Goal: Use online tool/utility: Utilize a website feature to perform a specific function

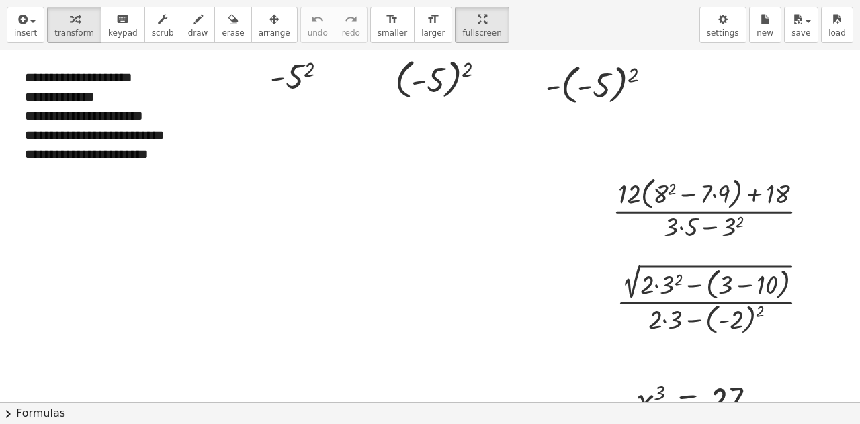
click at [447, 152] on div "**********" at bounding box center [430, 212] width 860 height 424
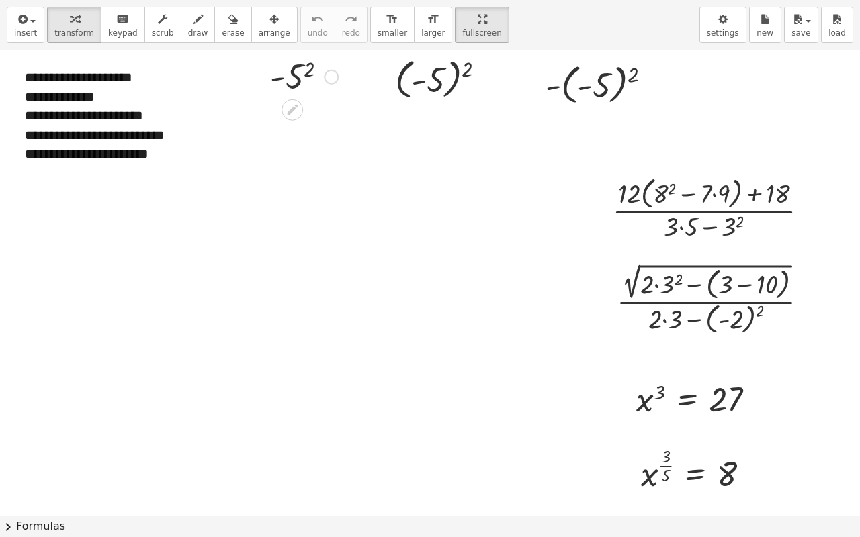
click at [296, 83] on div at bounding box center [303, 76] width 81 height 44
click at [296, 83] on div at bounding box center [304, 76] width 89 height 44
click at [446, 91] on div at bounding box center [445, 78] width 115 height 49
click at [613, 95] on div at bounding box center [604, 83] width 130 height 49
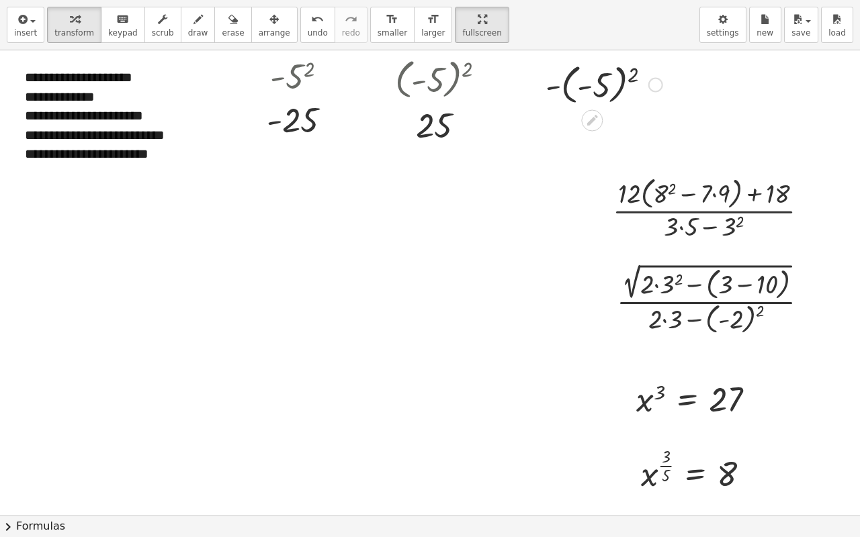
click at [613, 95] on div at bounding box center [604, 83] width 130 height 49
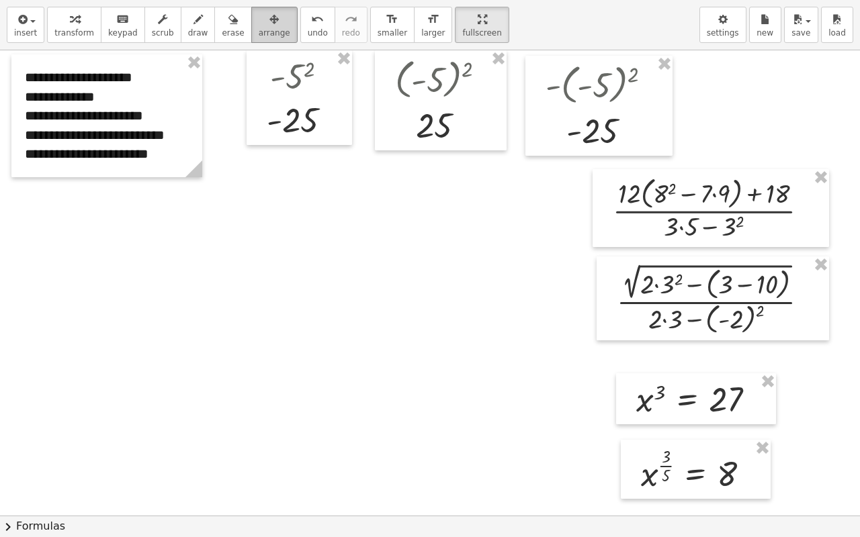
click at [259, 33] on span "arrange" at bounding box center [275, 32] width 32 height 9
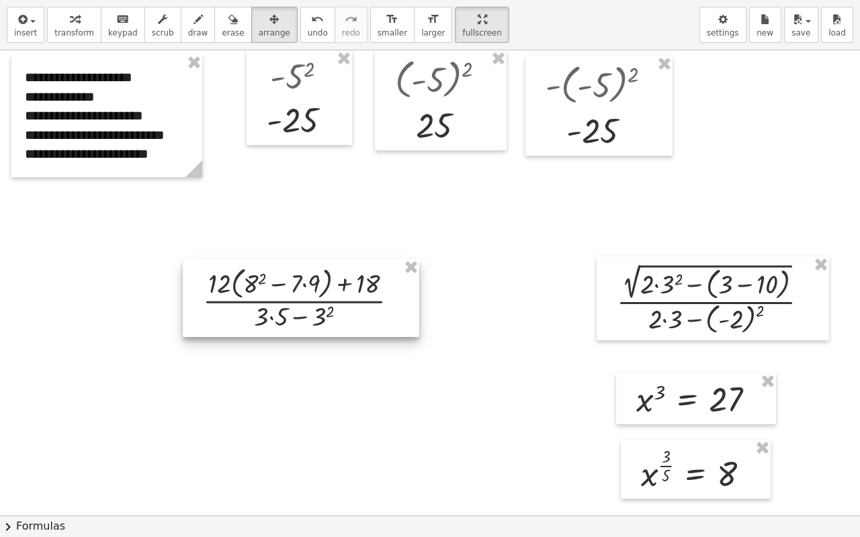
drag, startPoint x: 699, startPoint y: 220, endPoint x: 289, endPoint y: 309, distance: 419.4
click at [289, 309] on div at bounding box center [301, 298] width 236 height 78
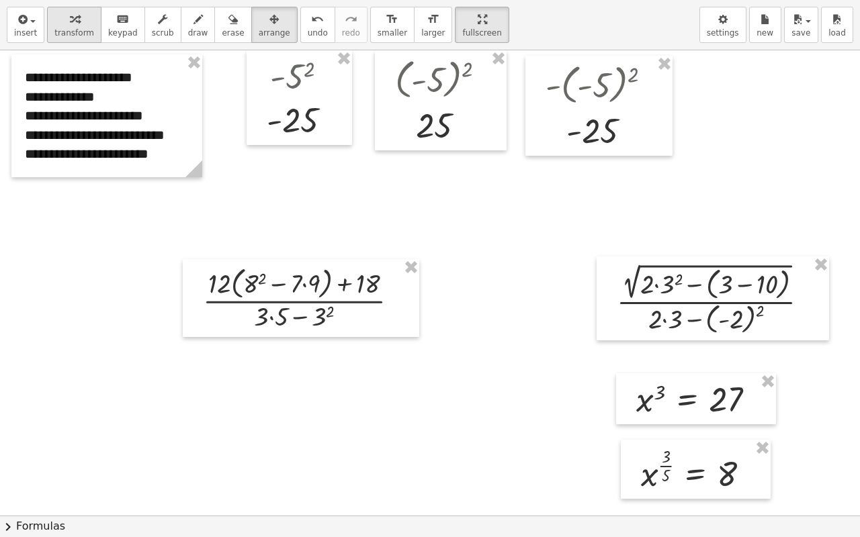
click at [76, 26] on button "transform" at bounding box center [74, 25] width 54 height 36
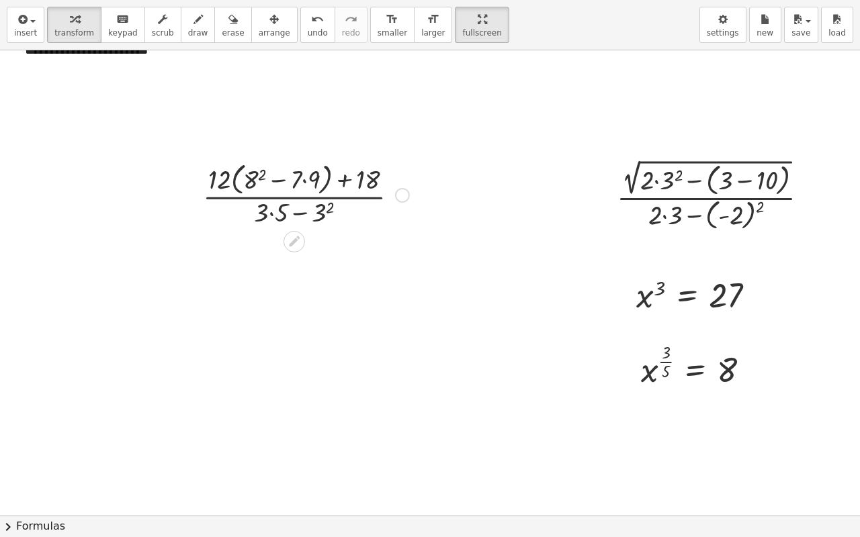
scroll to position [134, 0]
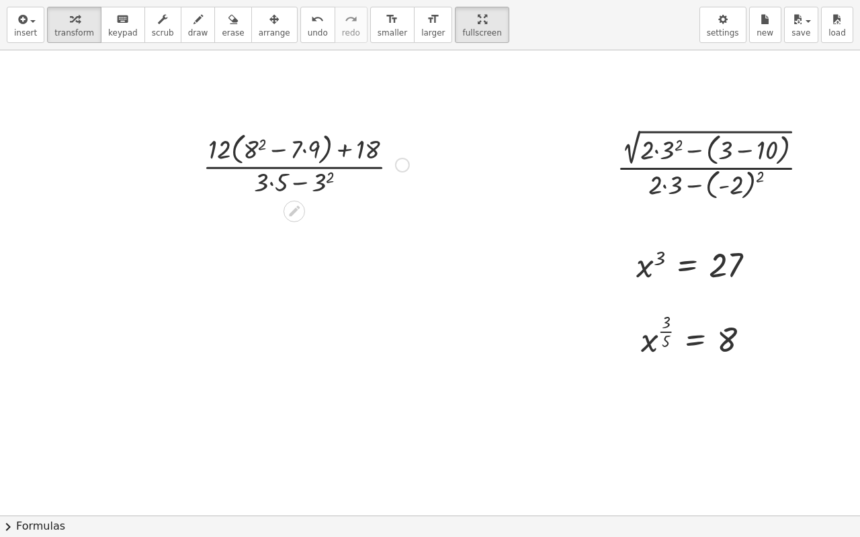
click at [258, 144] on div at bounding box center [306, 163] width 220 height 71
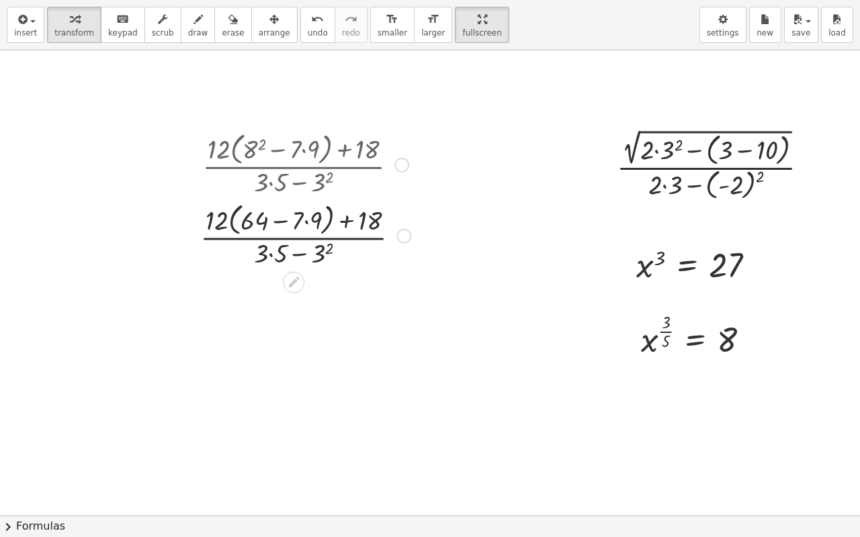
click at [304, 150] on div at bounding box center [305, 163] width 224 height 71
click at [304, 152] on div at bounding box center [305, 163] width 224 height 71
click at [318, 145] on div at bounding box center [305, 163] width 224 height 71
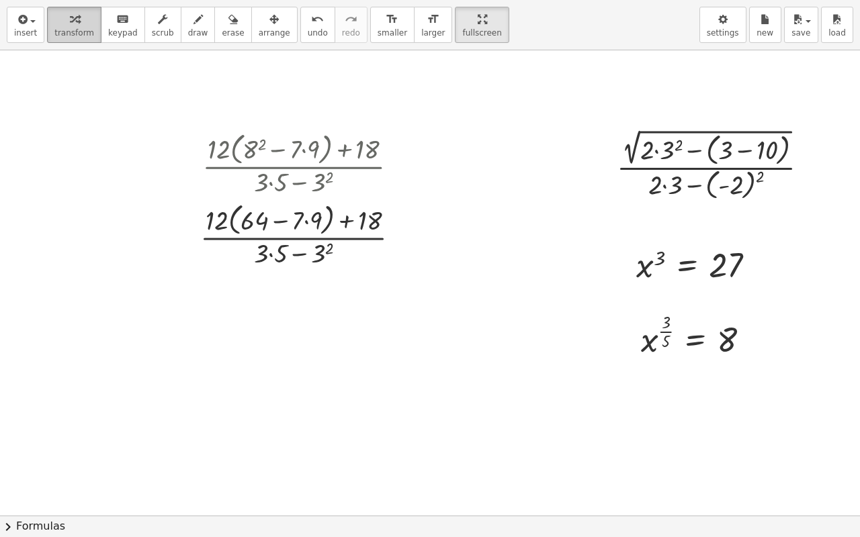
click at [75, 28] on span "transform" at bounding box center [74, 32] width 40 height 9
click at [70, 24] on icon "button" at bounding box center [74, 19] width 9 height 16
click at [294, 143] on div at bounding box center [305, 163] width 224 height 71
click at [304, 149] on div at bounding box center [305, 163] width 224 height 71
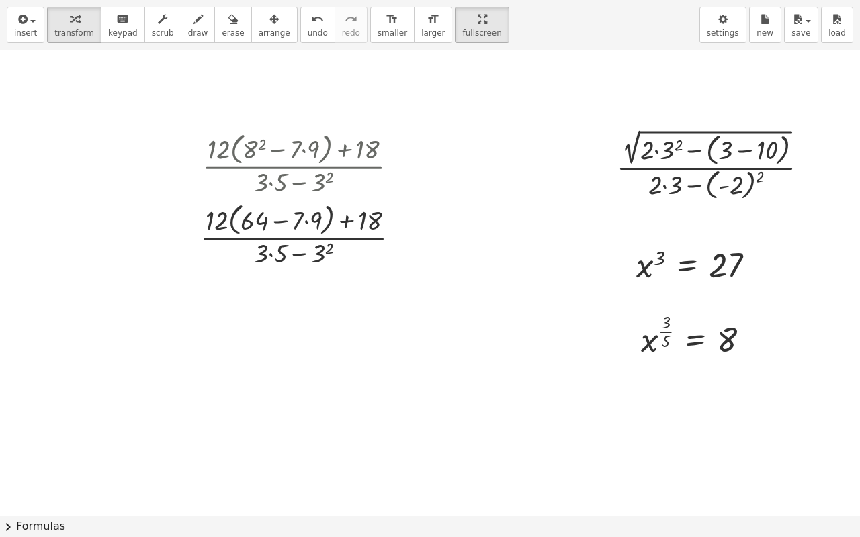
click at [371, 316] on div at bounding box center [430, 381] width 860 height 931
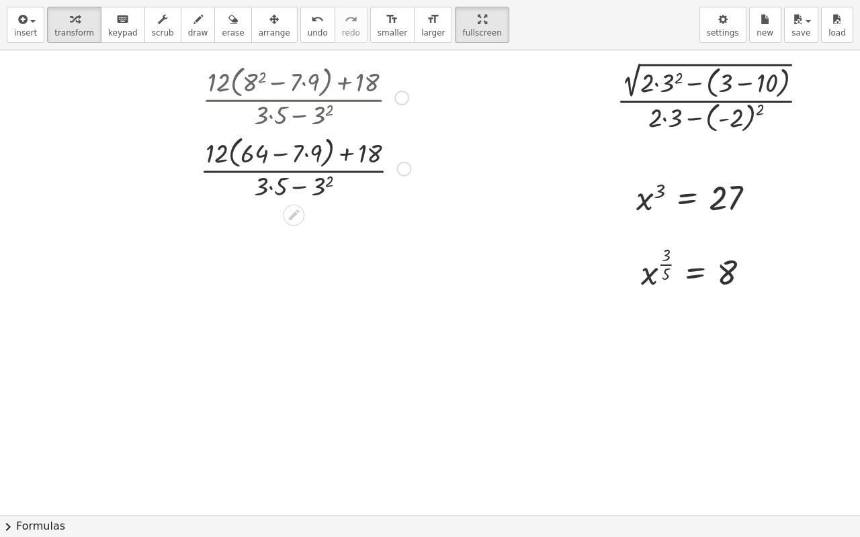
click at [307, 154] on div at bounding box center [305, 167] width 224 height 71
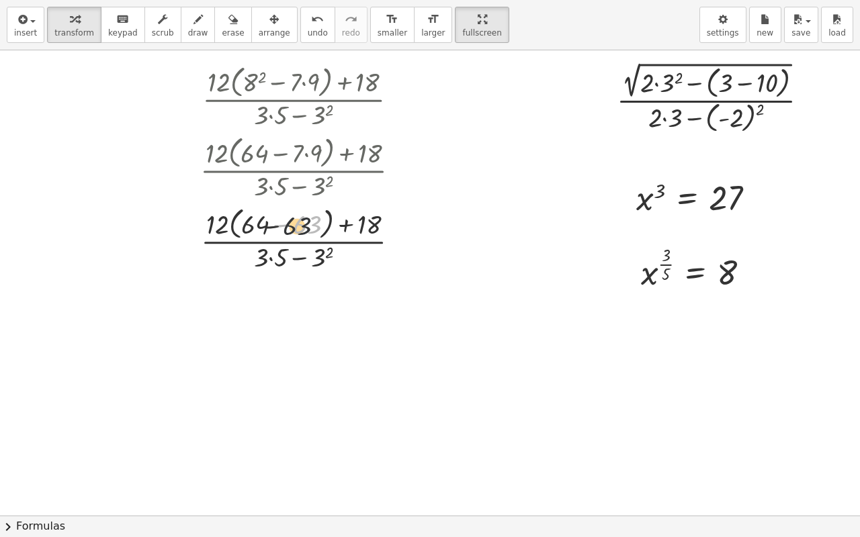
drag, startPoint x: 316, startPoint y: 226, endPoint x: 286, endPoint y: 228, distance: 29.6
click at [286, 228] on div at bounding box center [305, 239] width 224 height 71
click at [281, 223] on div at bounding box center [305, 239] width 224 height 71
click at [281, 223] on div at bounding box center [305, 238] width 224 height 67
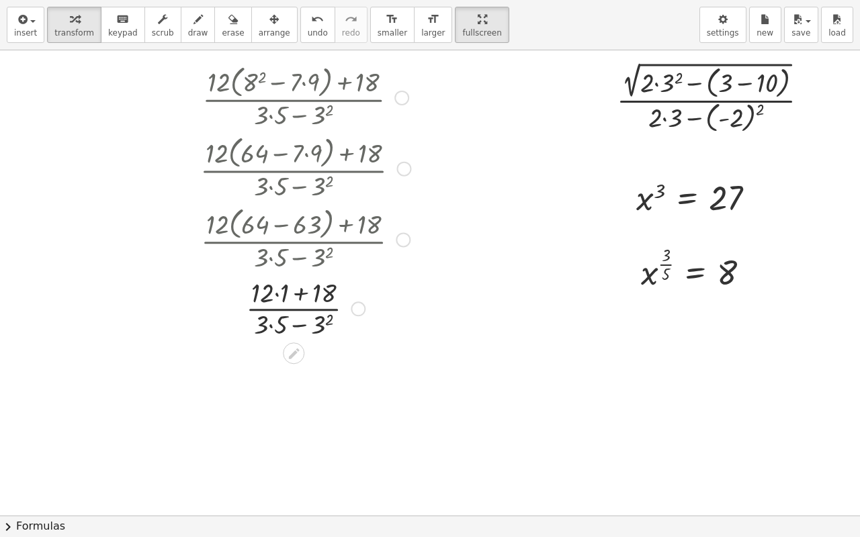
click at [274, 294] on div at bounding box center [305, 307] width 224 height 67
click at [290, 359] on div at bounding box center [305, 374] width 224 height 67
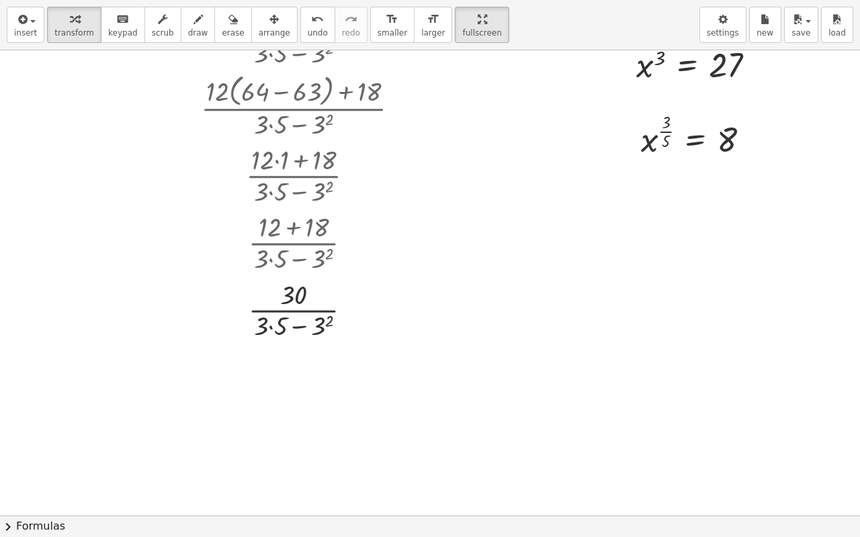
scroll to position [336, 0]
click at [321, 329] on div at bounding box center [305, 308] width 224 height 67
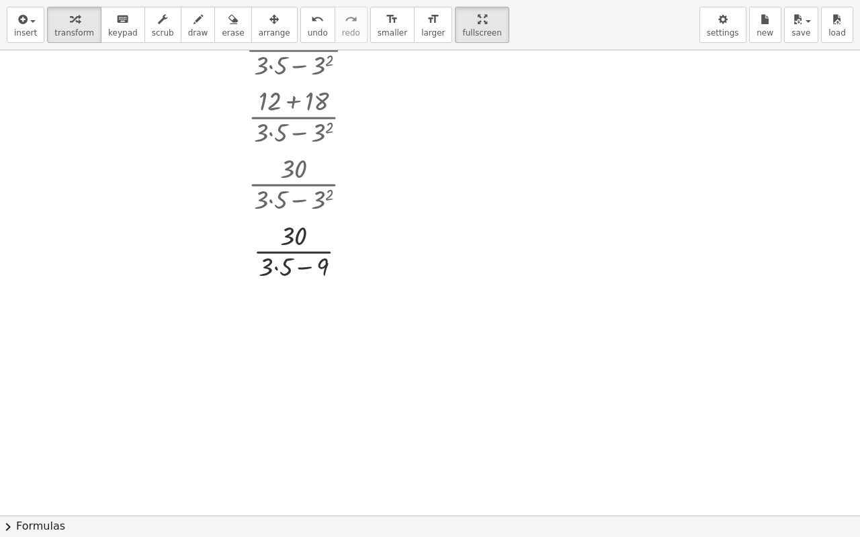
scroll to position [466, 0]
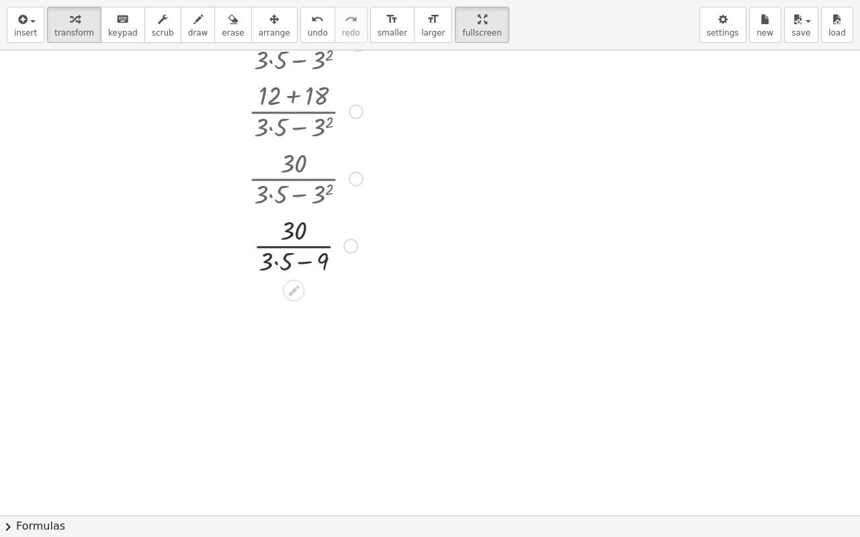
click at [275, 264] on div at bounding box center [305, 245] width 224 height 67
click at [300, 332] on div at bounding box center [305, 312] width 224 height 67
click at [301, 382] on div at bounding box center [305, 379] width 224 height 67
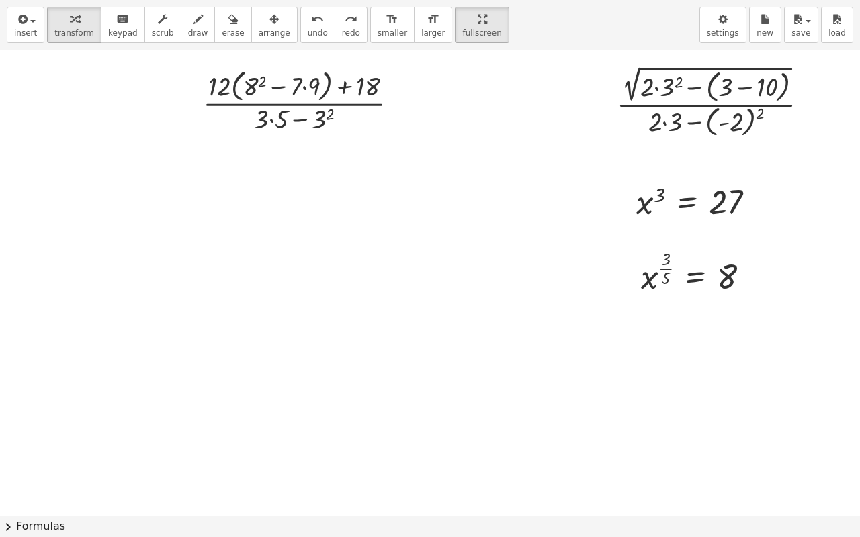
scroll to position [0, 0]
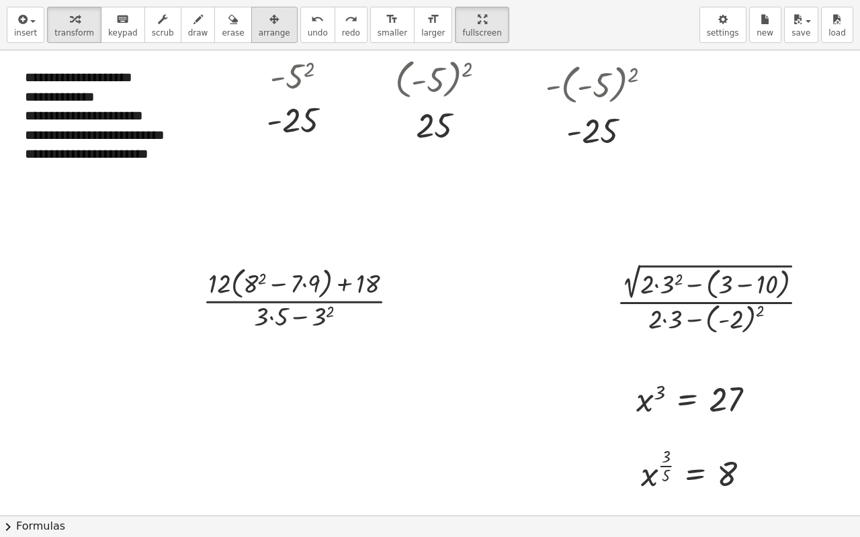
click at [269, 26] on icon "button" at bounding box center [273, 19] width 9 height 16
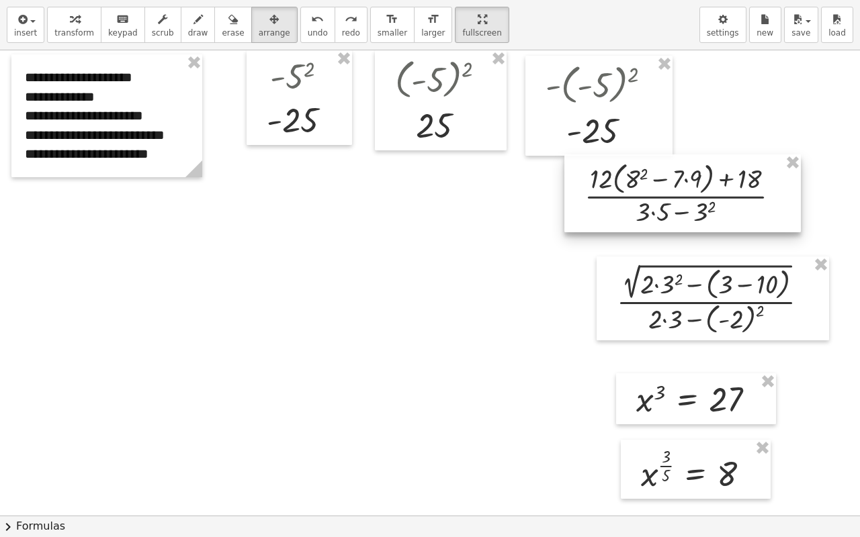
drag, startPoint x: 399, startPoint y: 270, endPoint x: 722, endPoint y: 191, distance: 332.7
click at [722, 191] on div at bounding box center [682, 193] width 236 height 78
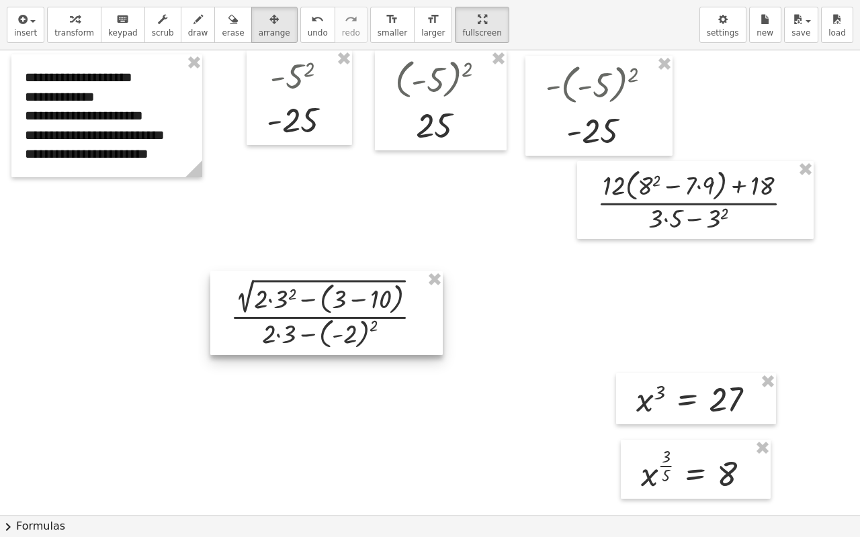
drag, startPoint x: 639, startPoint y: 320, endPoint x: 275, endPoint y: 327, distance: 363.5
click at [275, 327] on div at bounding box center [326, 313] width 232 height 84
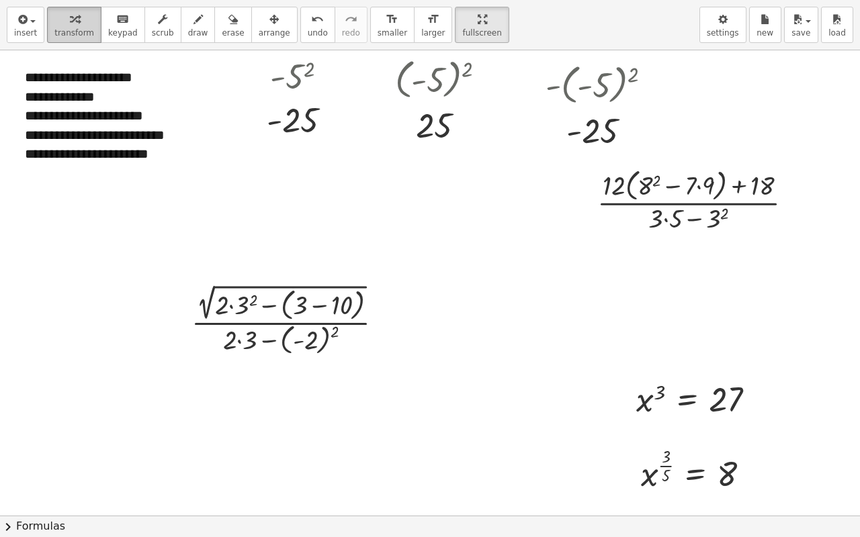
click at [70, 23] on icon "button" at bounding box center [74, 19] width 9 height 16
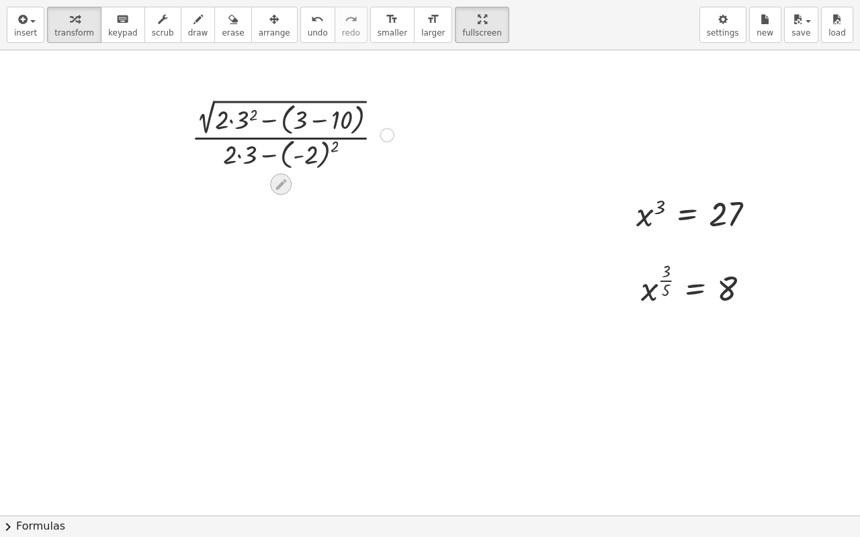
scroll to position [202, 0]
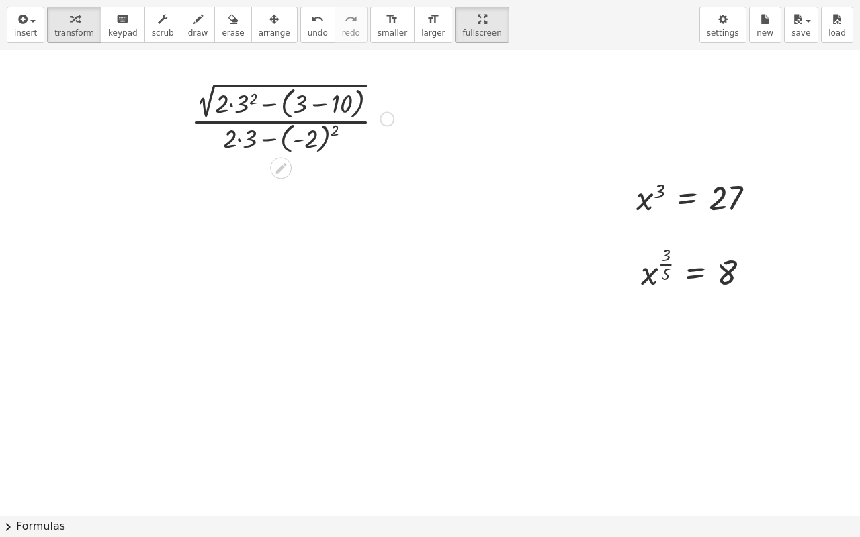
click at [327, 134] on div at bounding box center [293, 117] width 216 height 77
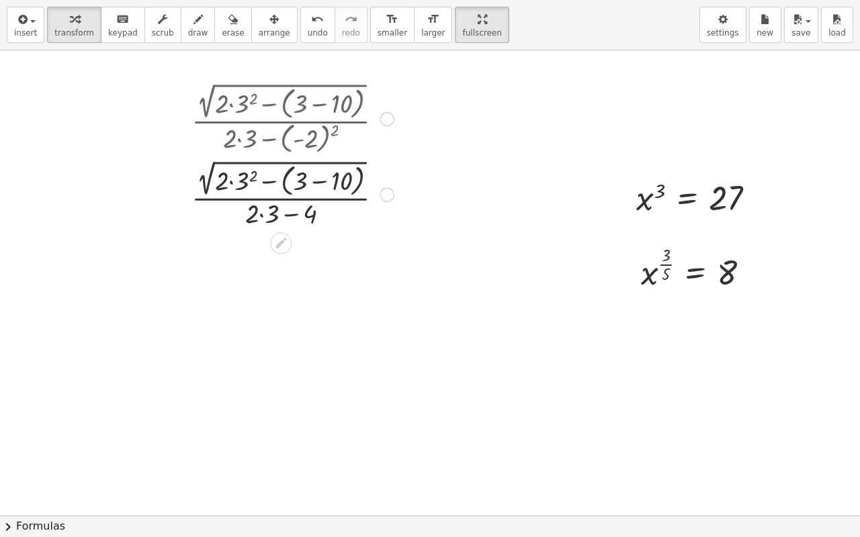
click at [259, 213] on div at bounding box center [293, 194] width 216 height 75
click at [265, 218] on div at bounding box center [293, 194] width 216 height 75
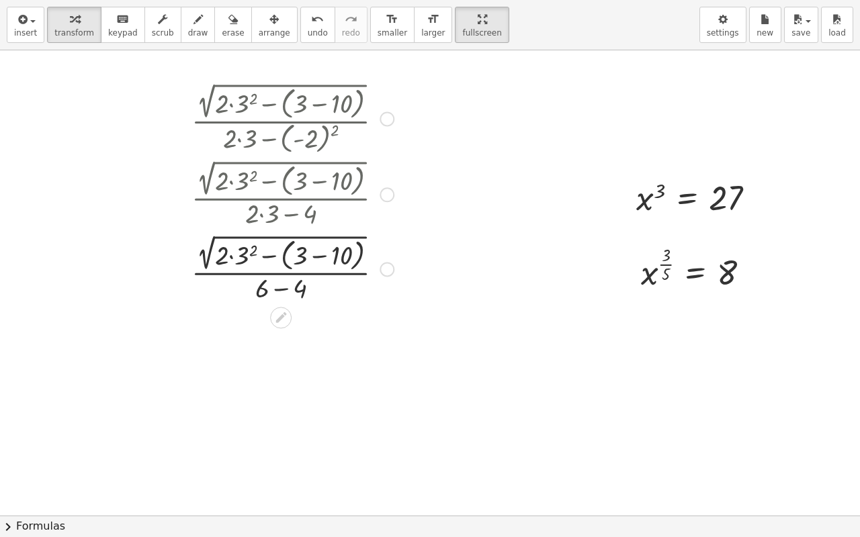
click at [281, 290] on div at bounding box center [293, 268] width 216 height 75
click at [281, 290] on div at bounding box center [280, 283] width 21 height 21
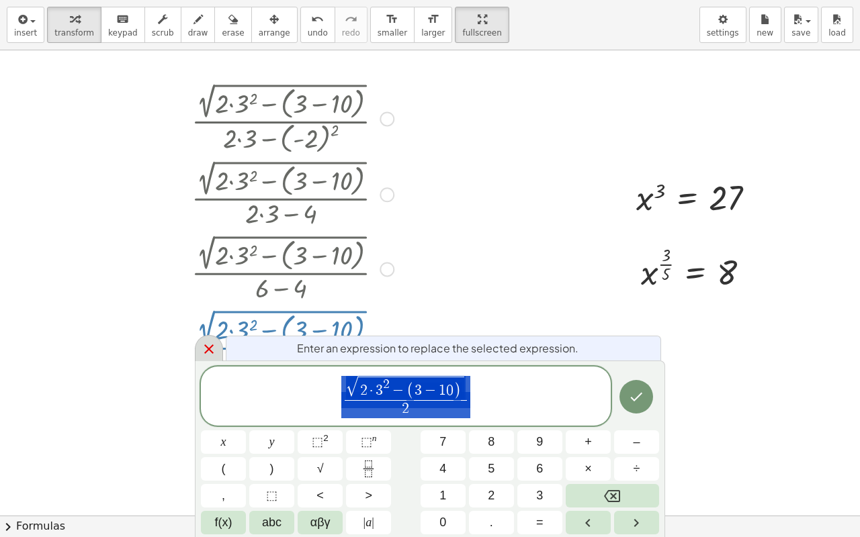
click at [218, 347] on div at bounding box center [209, 348] width 28 height 26
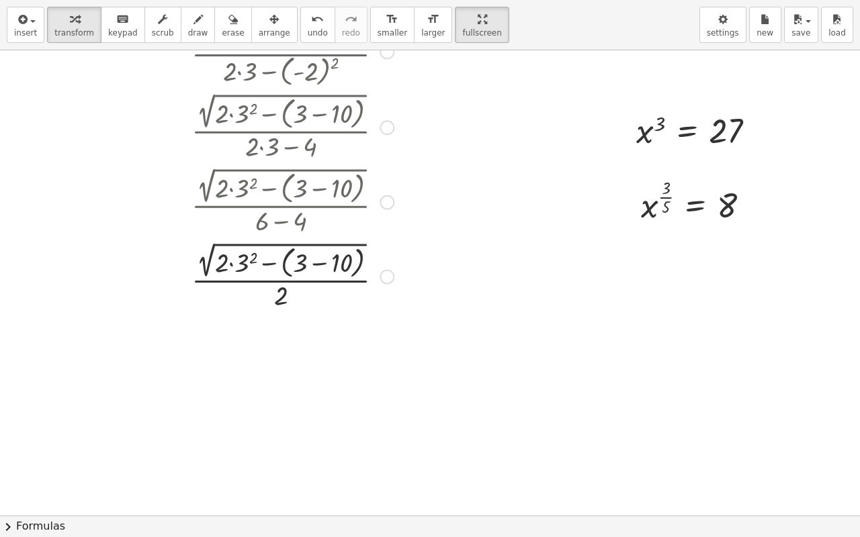
scroll to position [336, 0]
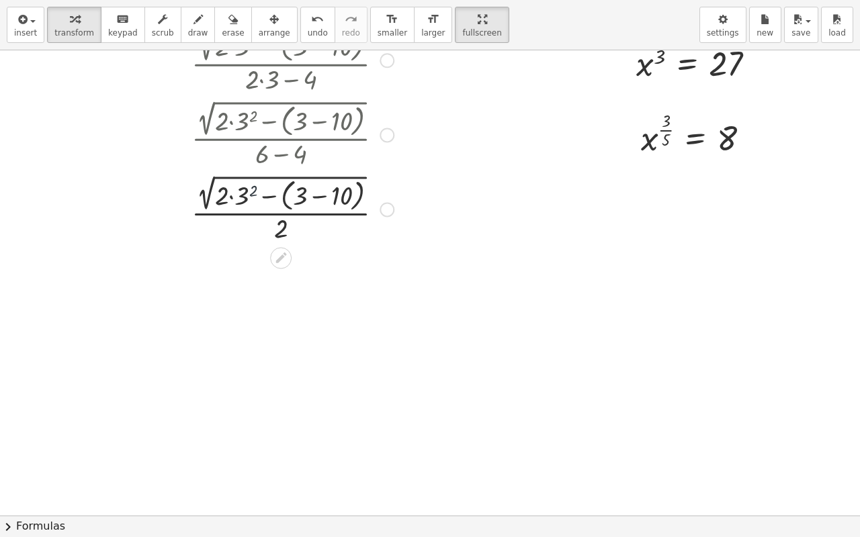
click at [247, 191] on div at bounding box center [293, 208] width 216 height 75
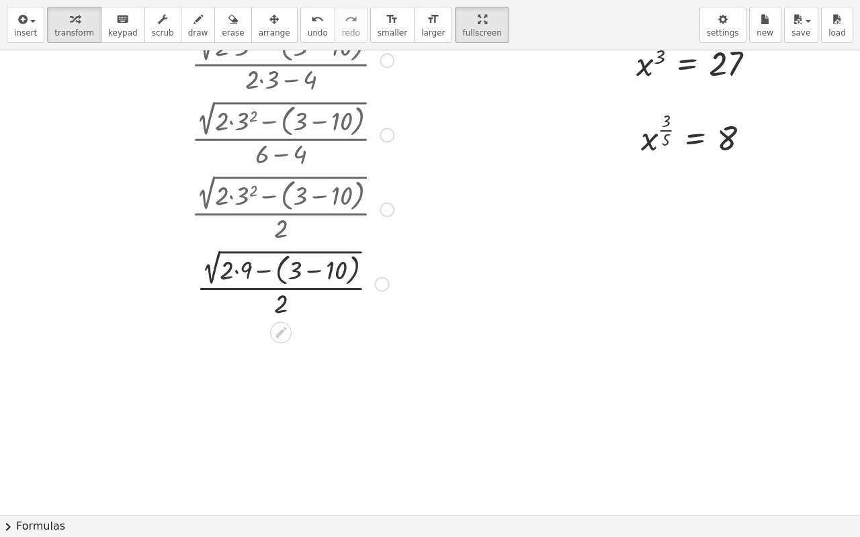
click at [234, 270] on div at bounding box center [293, 283] width 216 height 75
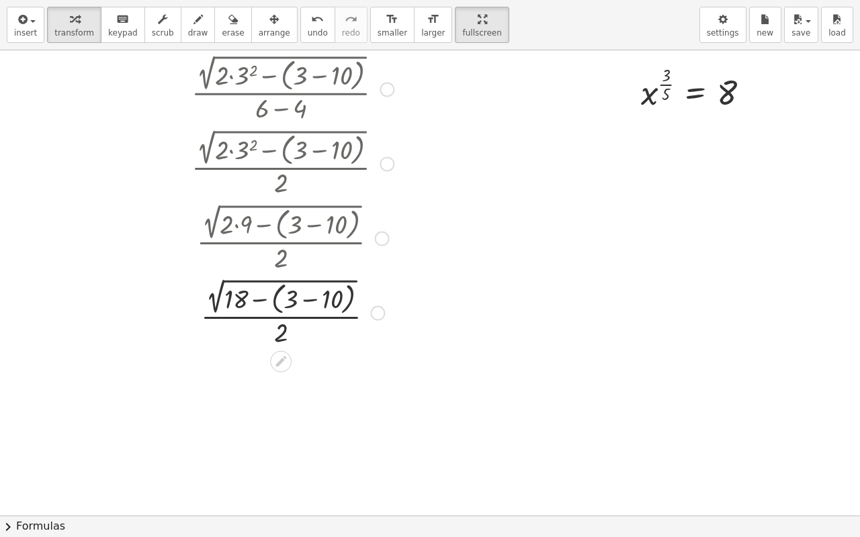
scroll to position [403, 0]
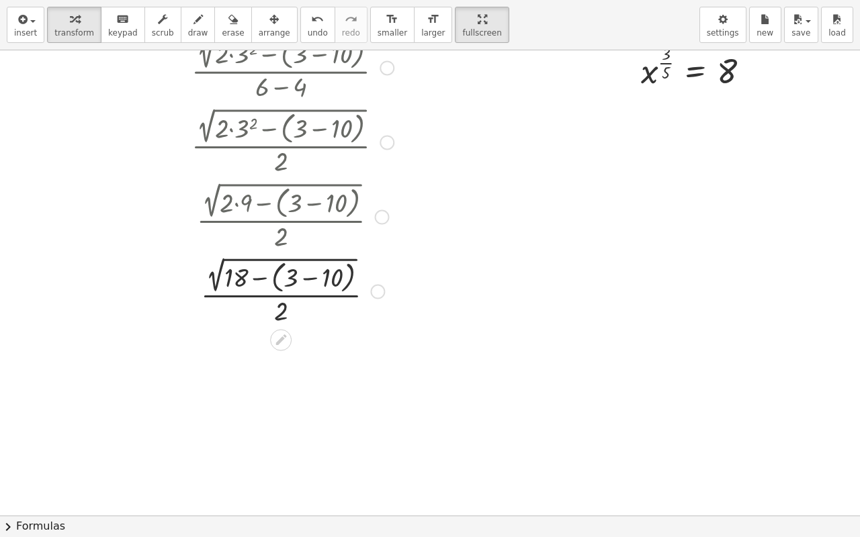
click at [306, 279] on div at bounding box center [293, 290] width 216 height 75
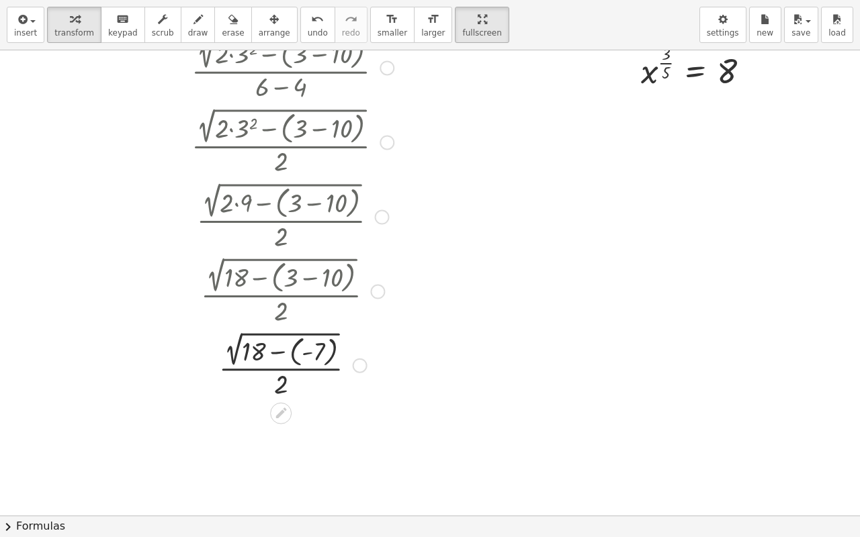
click at [278, 352] on div at bounding box center [293, 364] width 216 height 73
click at [278, 352] on div at bounding box center [293, 364] width 216 height 71
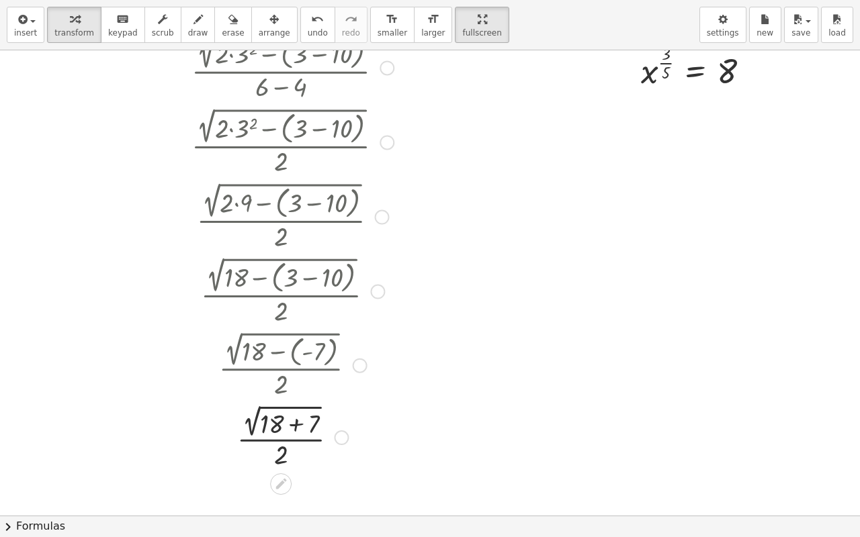
click at [296, 423] on div at bounding box center [293, 436] width 216 height 71
click at [296, 423] on div at bounding box center [293, 437] width 216 height 70
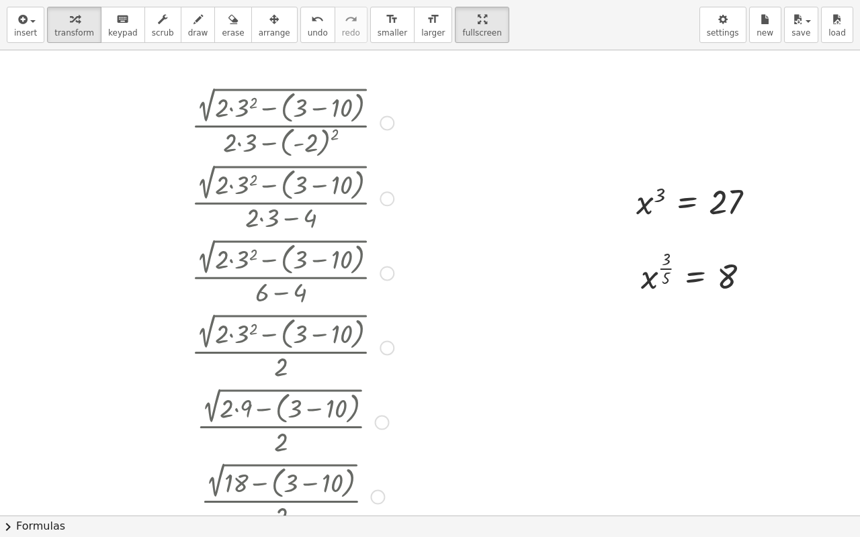
scroll to position [466, 0]
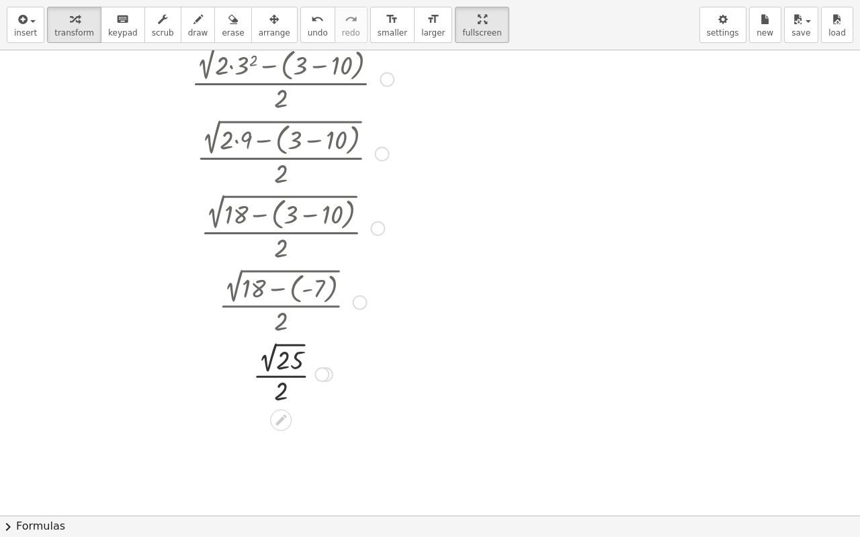
click at [278, 360] on div at bounding box center [293, 374] width 216 height 70
click at [278, 360] on div at bounding box center [293, 373] width 216 height 67
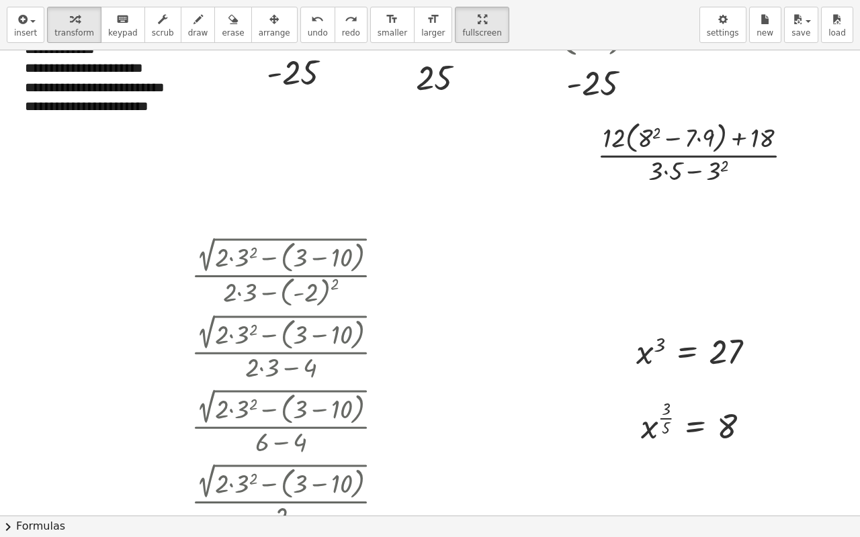
scroll to position [67, 0]
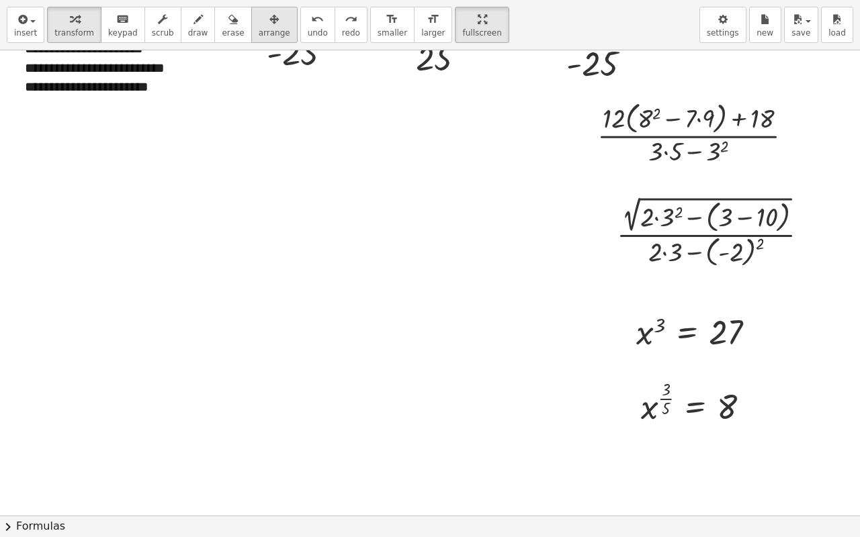
click at [269, 21] on icon "button" at bounding box center [273, 19] width 9 height 16
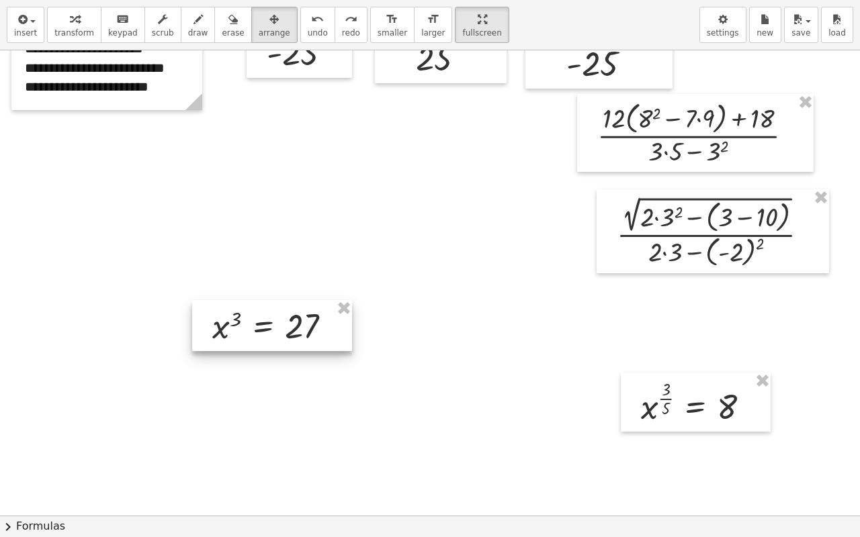
drag, startPoint x: 598, startPoint y: 328, endPoint x: 277, endPoint y: 326, distance: 321.1
click at [277, 326] on div at bounding box center [272, 325] width 160 height 51
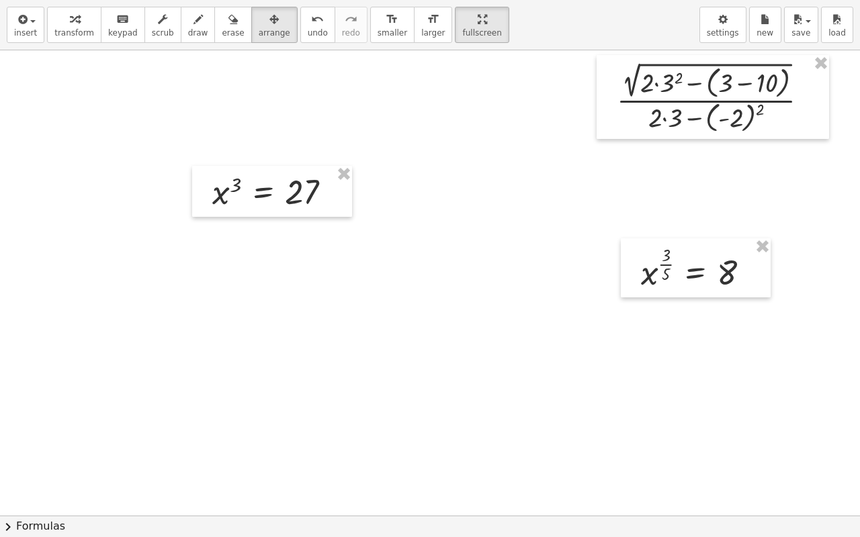
scroll to position [269, 0]
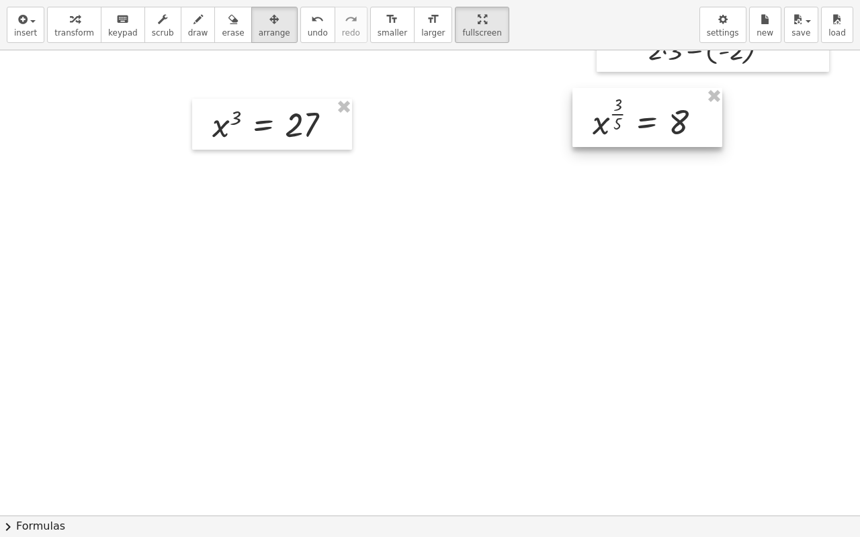
drag, startPoint x: 707, startPoint y: 202, endPoint x: 662, endPoint y: 130, distance: 84.2
click at [662, 130] on div at bounding box center [647, 117] width 150 height 59
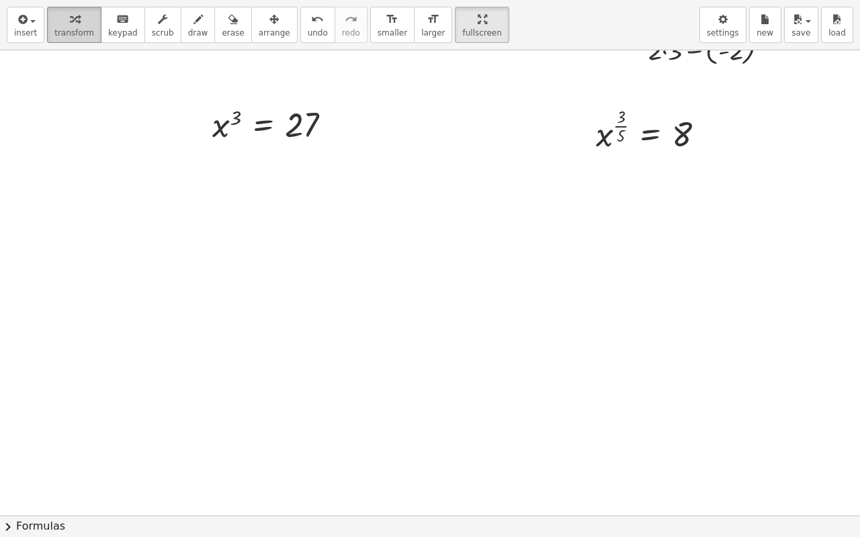
click at [70, 28] on span "transform" at bounding box center [74, 32] width 40 height 9
click at [269, 126] on div at bounding box center [277, 124] width 143 height 44
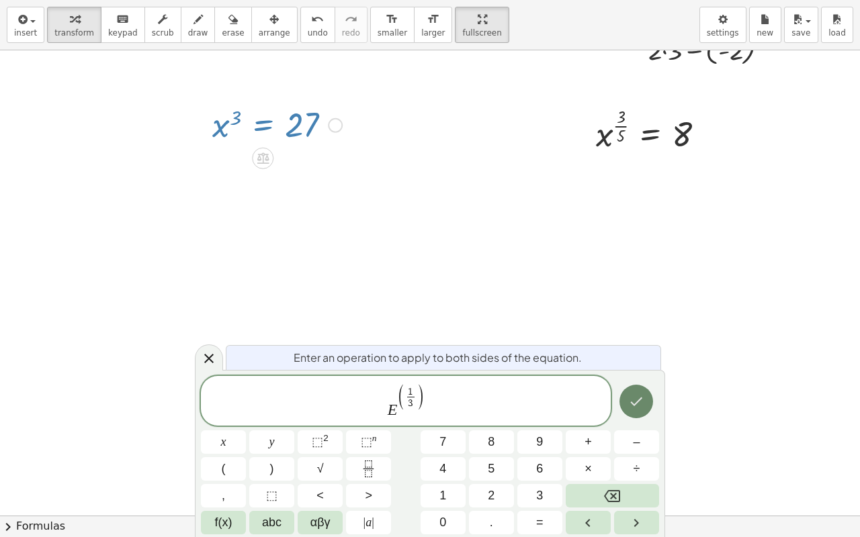
click at [637, 404] on icon "Done" at bounding box center [636, 402] width 16 height 16
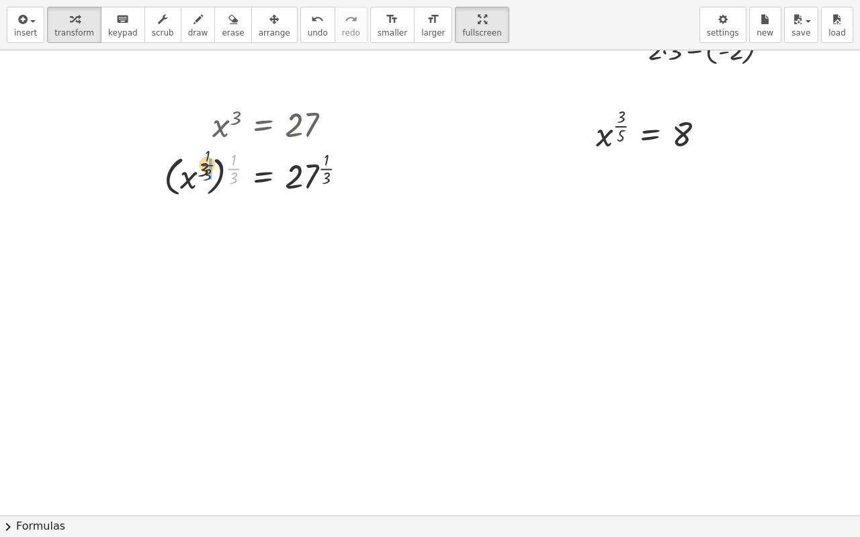
drag, startPoint x: 232, startPoint y: 168, endPoint x: 202, endPoint y: 165, distance: 30.3
click at [202, 165] on div at bounding box center [260, 173] width 207 height 54
drag, startPoint x: 220, startPoint y: 223, endPoint x: 234, endPoint y: 218, distance: 14.9
click at [234, 218] on div at bounding box center [260, 225] width 207 height 52
click at [223, 224] on div at bounding box center [260, 225] width 207 height 52
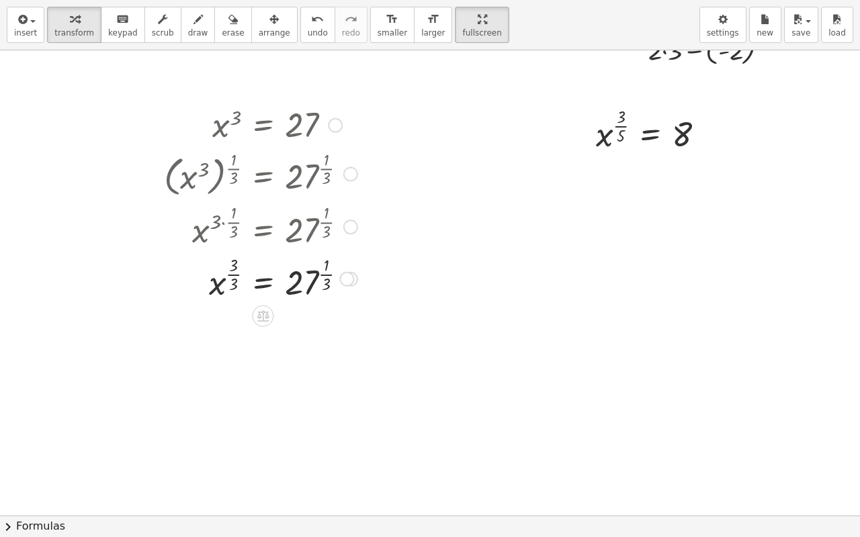
click at [230, 275] on div at bounding box center [260, 278] width 207 height 52
click at [259, 28] on span "arrange" at bounding box center [275, 32] width 32 height 9
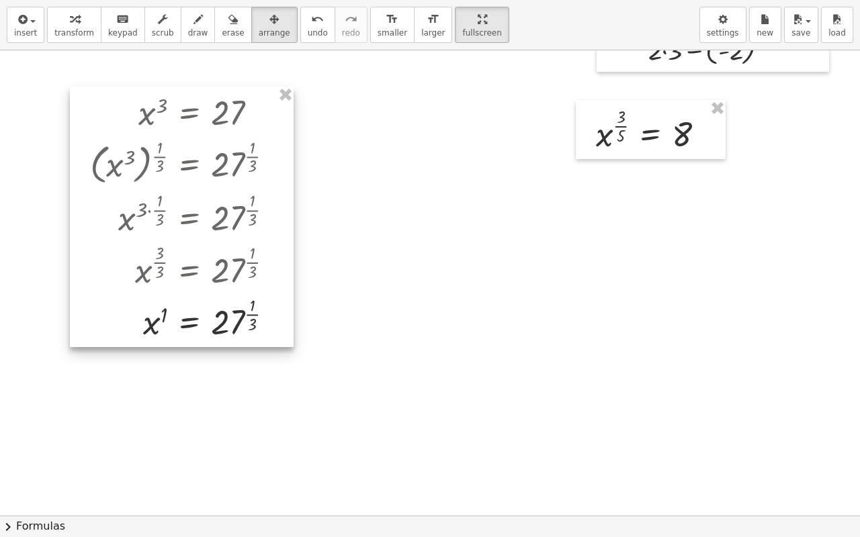
drag, startPoint x: 269, startPoint y: 142, endPoint x: 174, endPoint y: 127, distance: 96.0
click at [174, 127] on div at bounding box center [182, 217] width 224 height 261
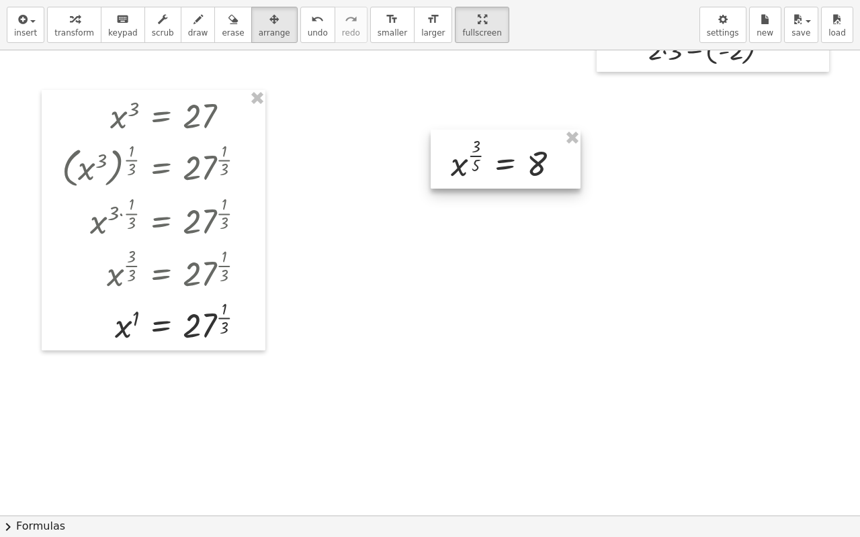
drag, startPoint x: 592, startPoint y: 139, endPoint x: 474, endPoint y: 161, distance: 120.3
click at [474, 161] on div at bounding box center [506, 159] width 150 height 59
click at [70, 28] on span "transform" at bounding box center [74, 32] width 40 height 9
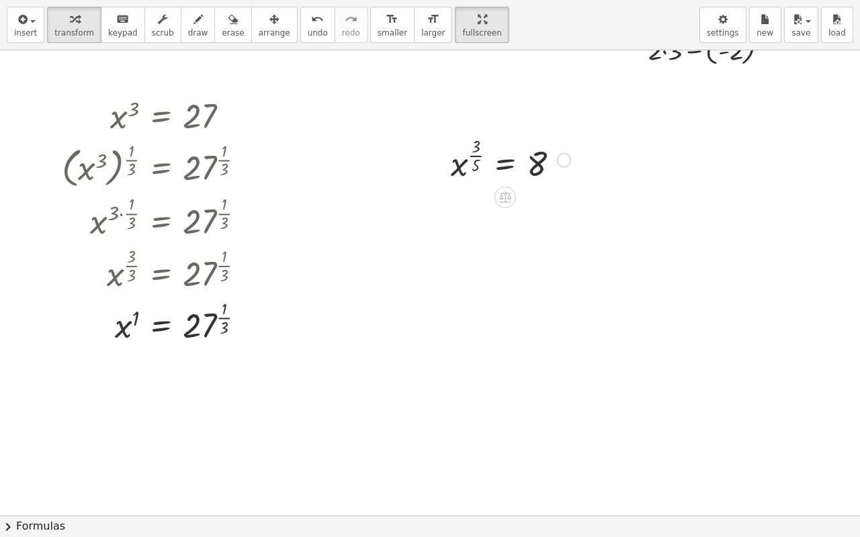
click at [502, 171] on div at bounding box center [510, 159] width 133 height 52
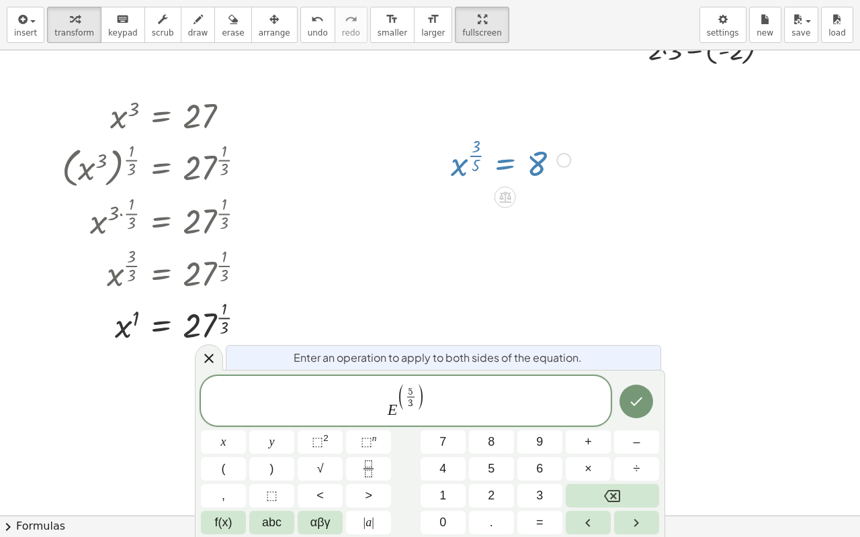
click at [641, 407] on icon "Done" at bounding box center [636, 402] width 16 height 16
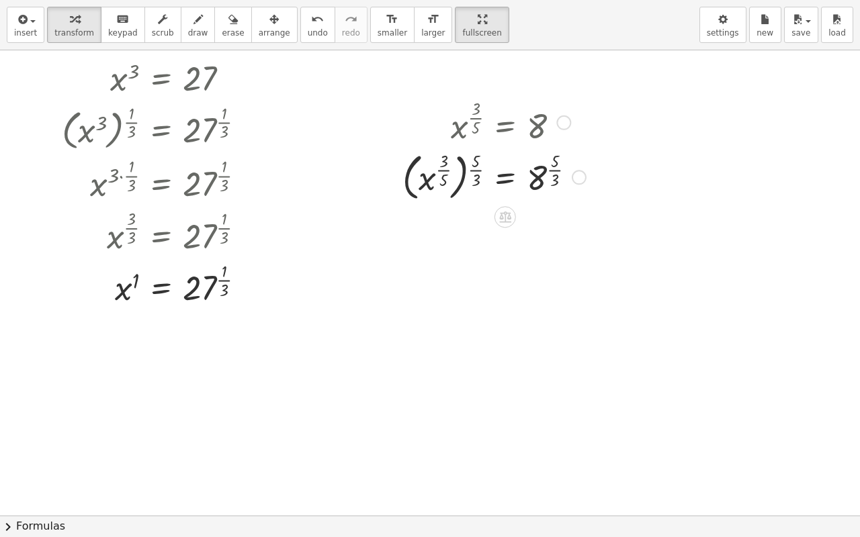
scroll to position [336, 0]
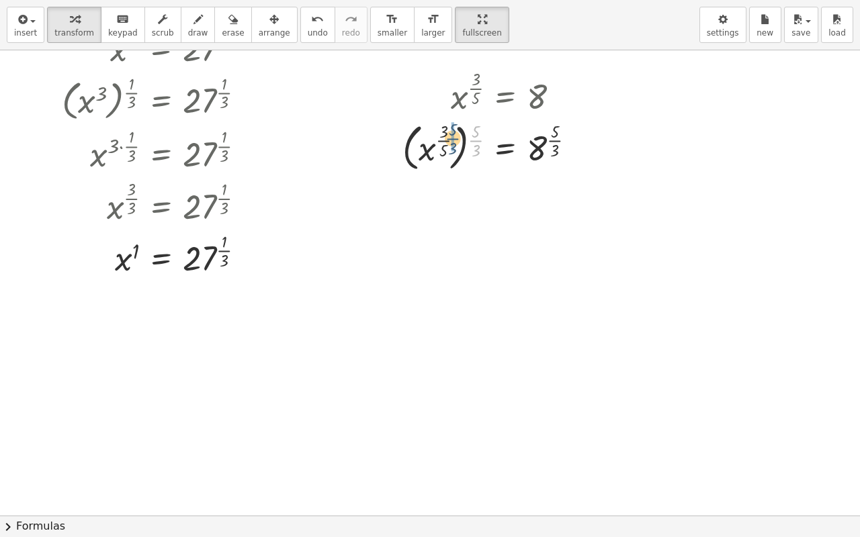
drag, startPoint x: 479, startPoint y: 140, endPoint x: 468, endPoint y: 151, distance: 15.7
click at [455, 138] on div at bounding box center [494, 147] width 197 height 58
click at [468, 199] on div at bounding box center [494, 201] width 197 height 52
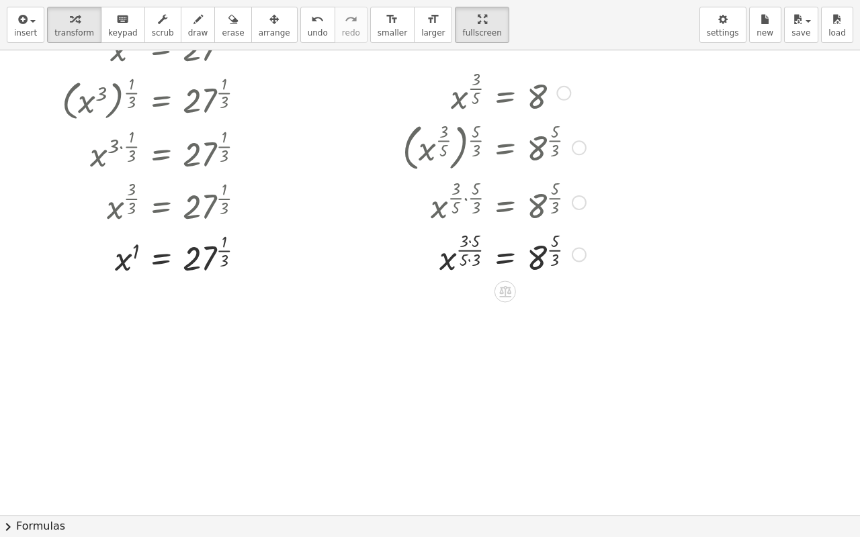
click at [476, 252] on div at bounding box center [494, 254] width 197 height 52
click at [473, 240] on div at bounding box center [494, 254] width 197 height 52
click at [468, 308] on div at bounding box center [494, 305] width 197 height 52
click at [469, 314] on div at bounding box center [494, 305] width 197 height 52
click at [474, 302] on div at bounding box center [494, 305] width 197 height 52
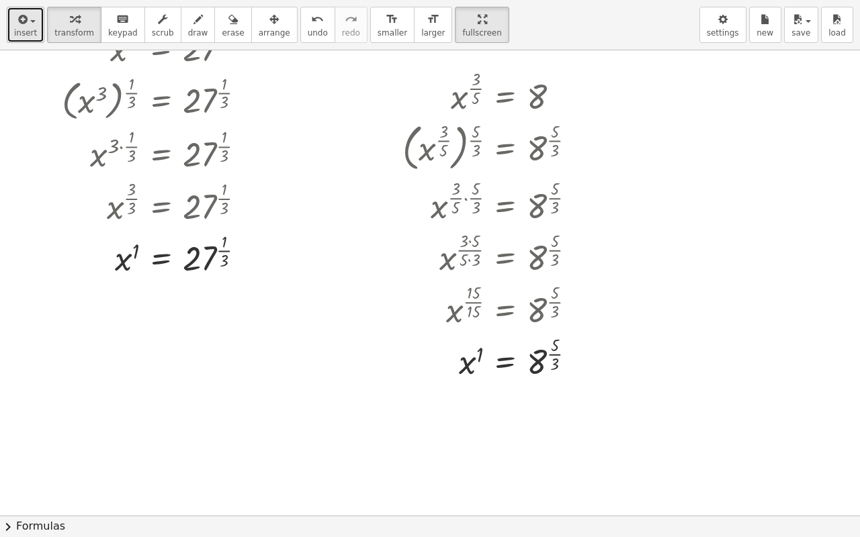
click at [24, 26] on icon "button" at bounding box center [21, 19] width 12 height 16
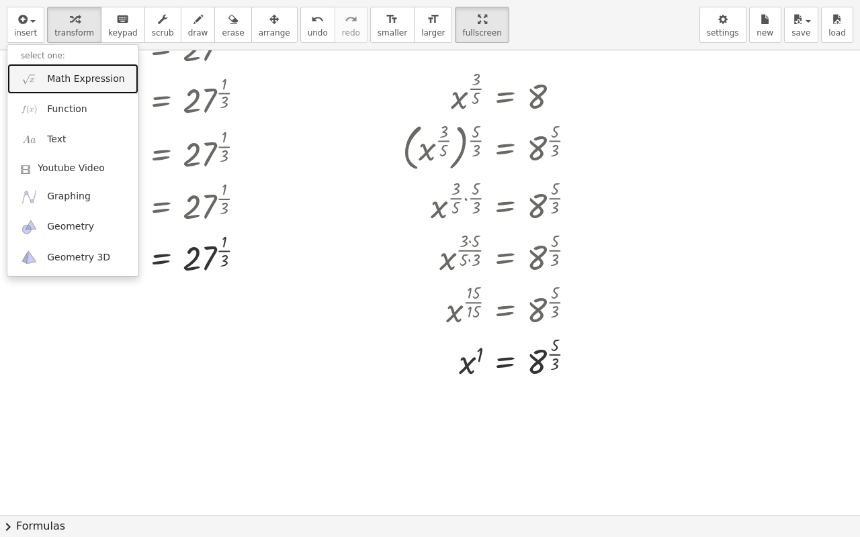
click at [44, 81] on link "Math Expression" at bounding box center [72, 79] width 131 height 30
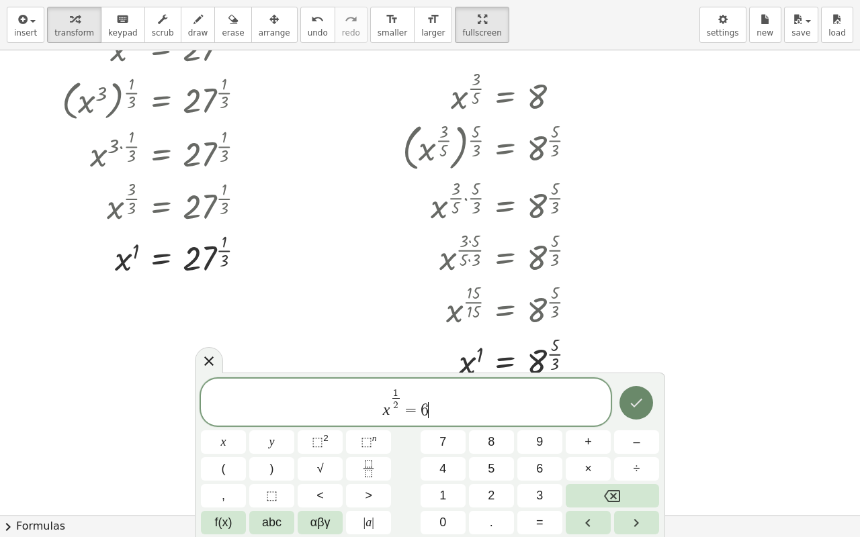
click at [632, 404] on icon "Done" at bounding box center [637, 403] width 12 height 9
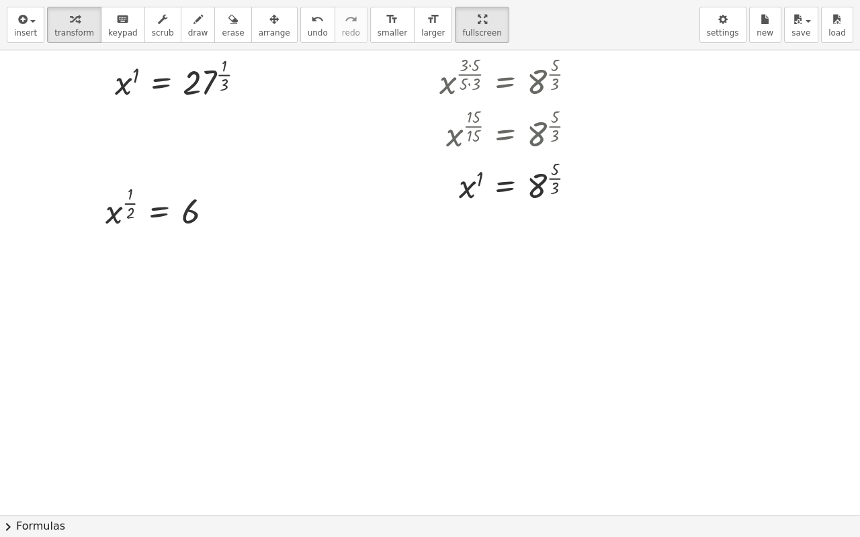
scroll to position [533, 0]
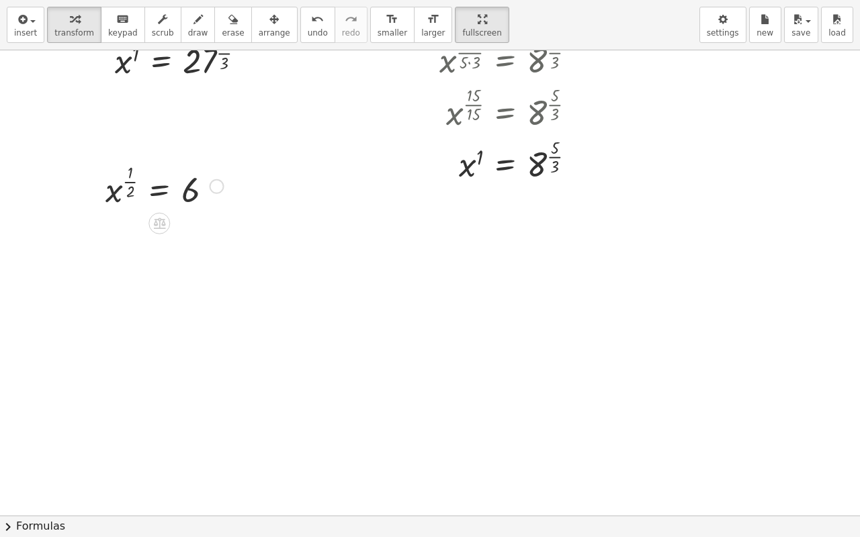
click at [154, 191] on div at bounding box center [164, 185] width 131 height 52
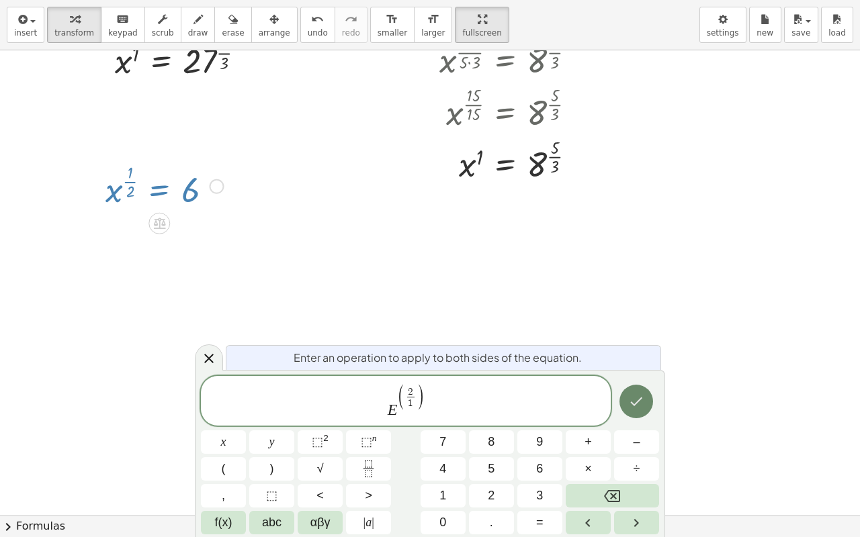
click at [625, 399] on button "Done" at bounding box center [636, 402] width 34 height 34
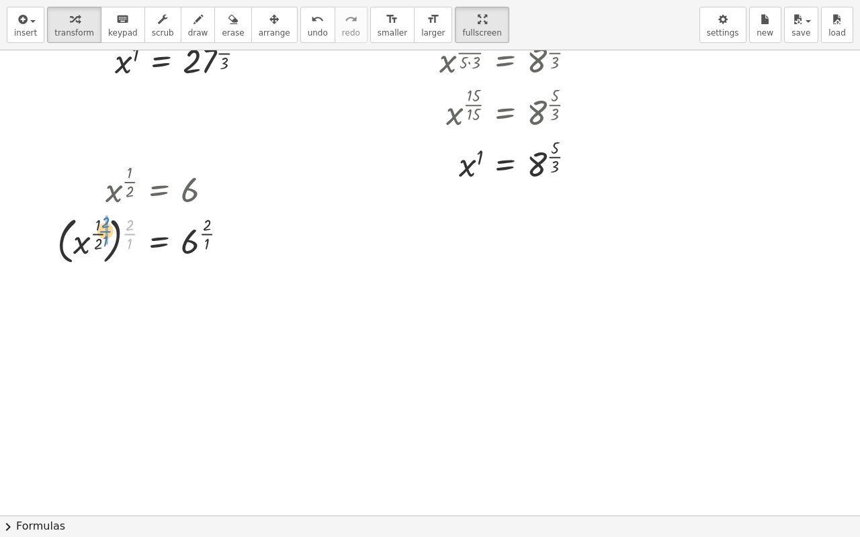
drag, startPoint x: 130, startPoint y: 232, endPoint x: 104, endPoint y: 230, distance: 25.7
click at [105, 230] on div at bounding box center [147, 241] width 194 height 58
click at [116, 290] on div at bounding box center [147, 295] width 194 height 52
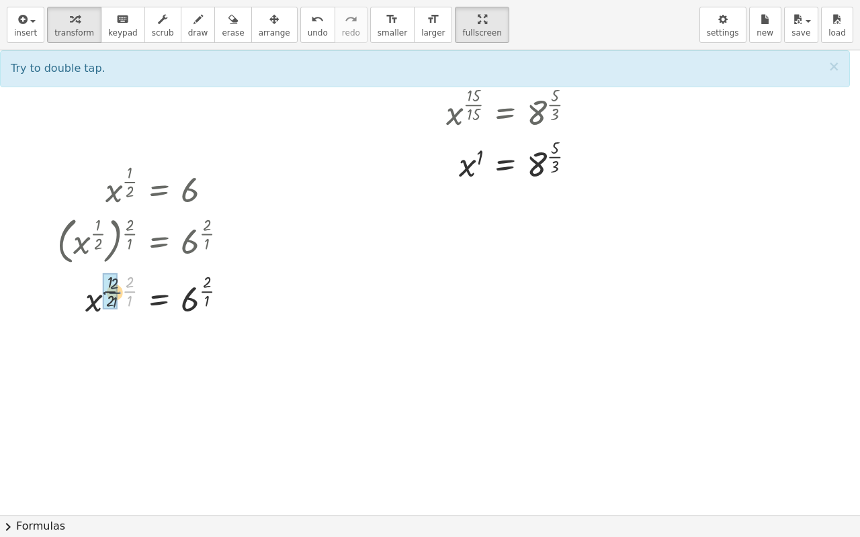
drag, startPoint x: 126, startPoint y: 290, endPoint x: 116, endPoint y: 291, distance: 10.8
click at [130, 344] on div at bounding box center [147, 347] width 194 height 52
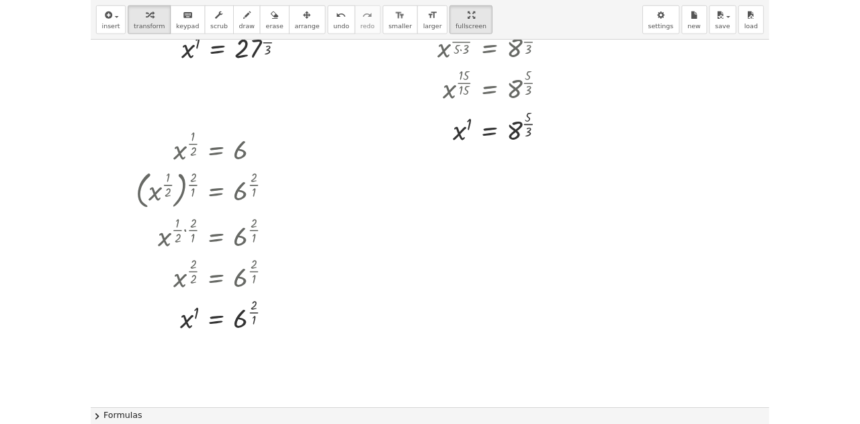
scroll to position [265, 0]
